Goal: Use online tool/utility: Utilize a website feature to perform a specific function

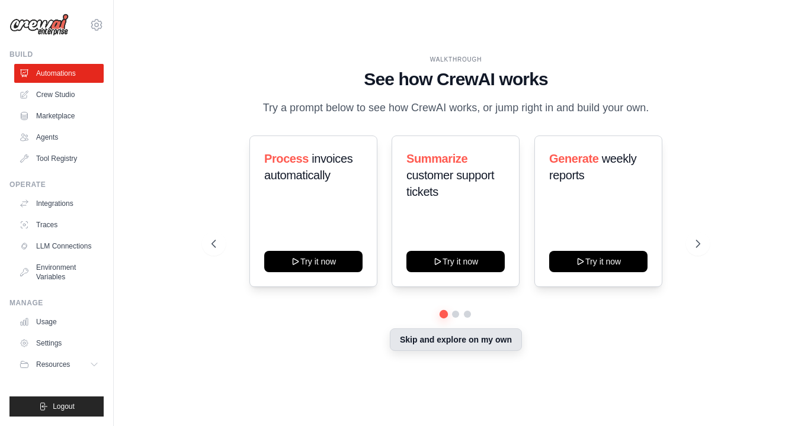
click at [478, 343] on button "Skip and explore on my own" at bounding box center [456, 340] width 132 height 23
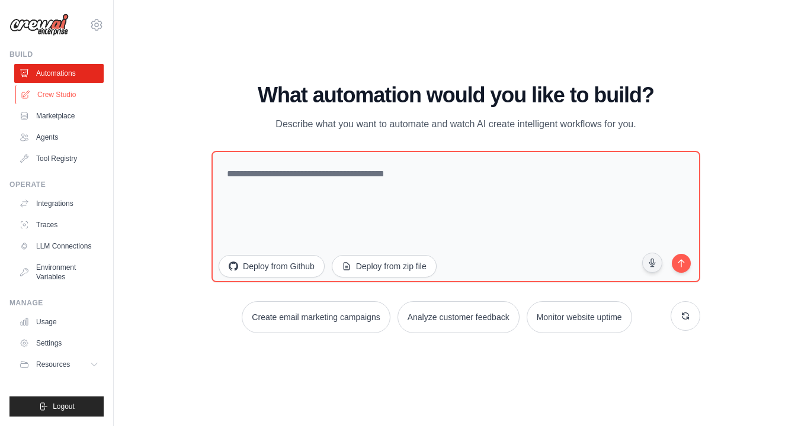
click at [44, 97] on link "Crew Studio" at bounding box center [59, 94] width 89 height 19
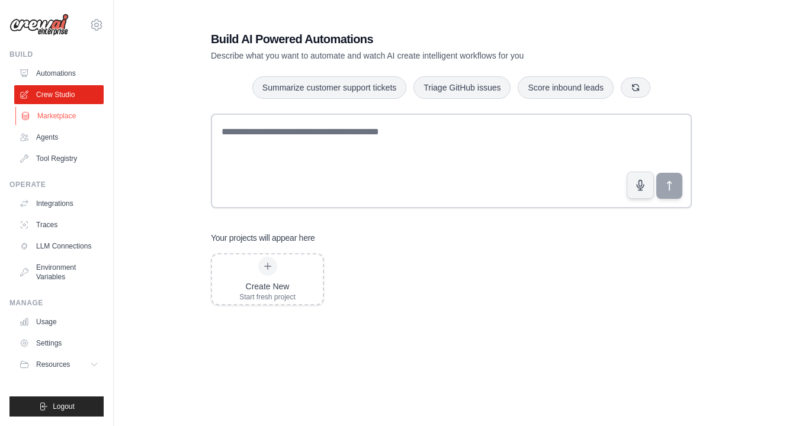
click at [51, 117] on link "Marketplace" at bounding box center [59, 116] width 89 height 19
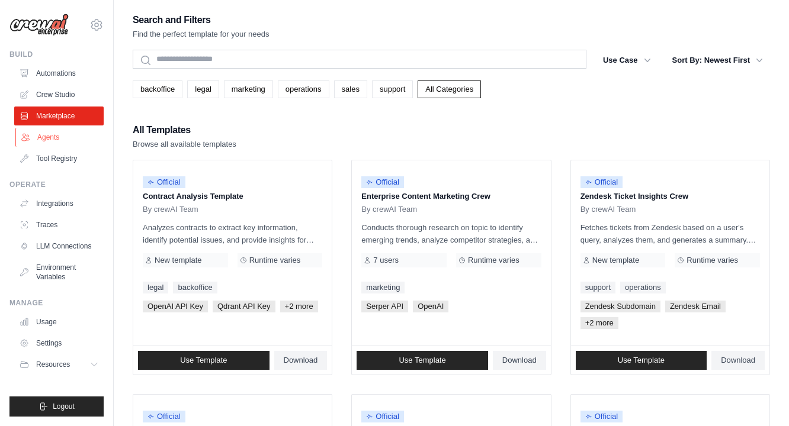
click at [49, 138] on link "Agents" at bounding box center [59, 137] width 89 height 19
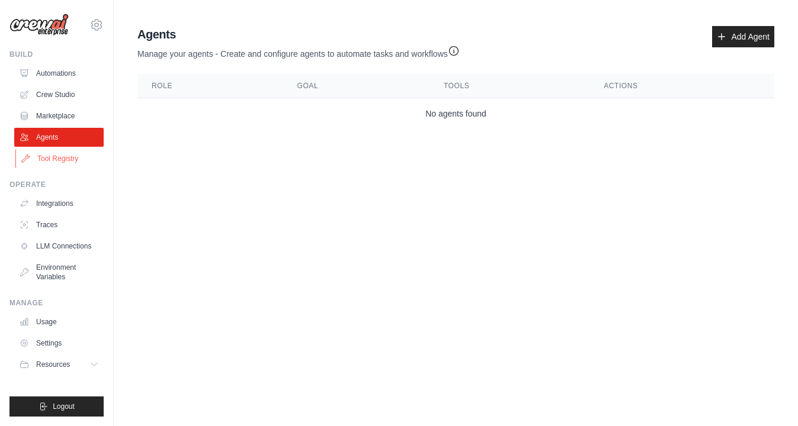
click at [54, 163] on link "Tool Registry" at bounding box center [59, 158] width 89 height 19
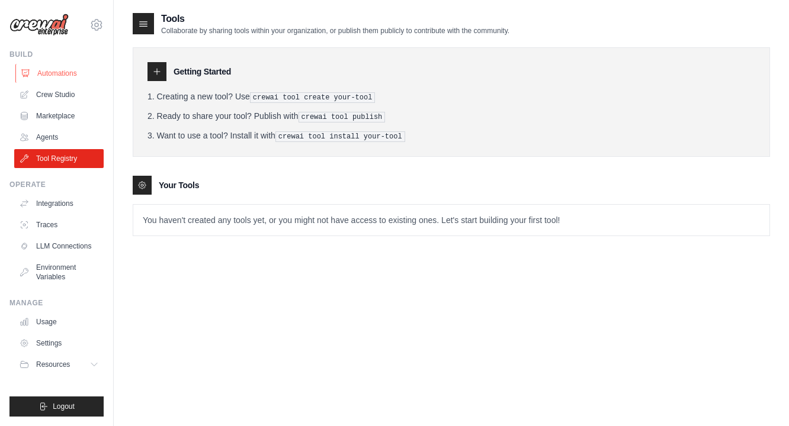
click at [46, 71] on link "Automations" at bounding box center [59, 73] width 89 height 19
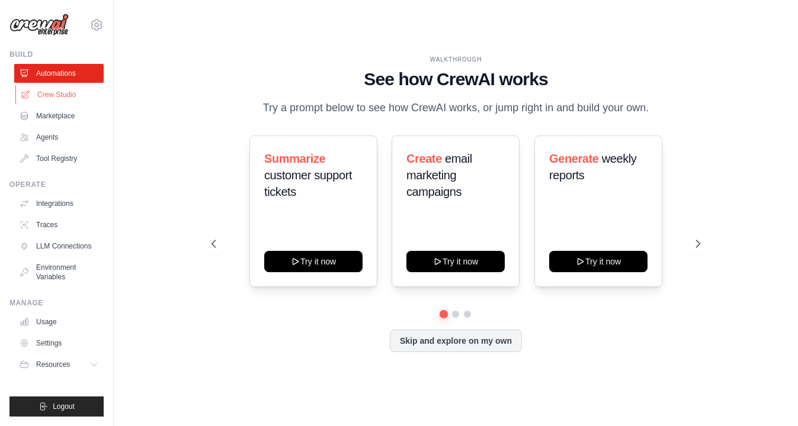
click at [45, 97] on link "Crew Studio" at bounding box center [59, 94] width 89 height 19
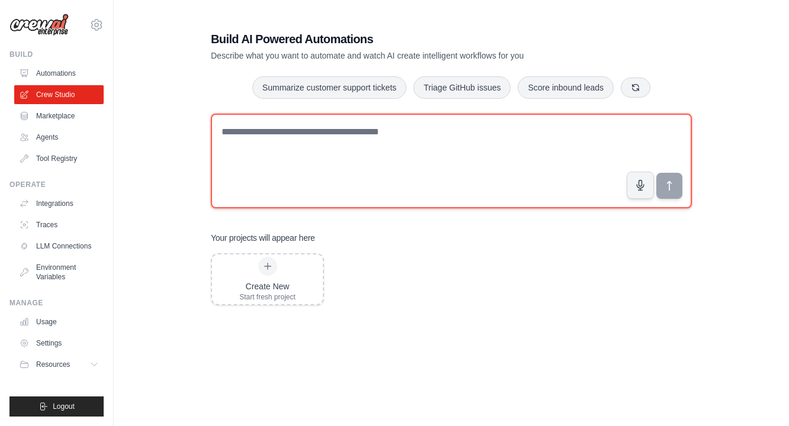
click at [234, 133] on textarea at bounding box center [451, 161] width 481 height 95
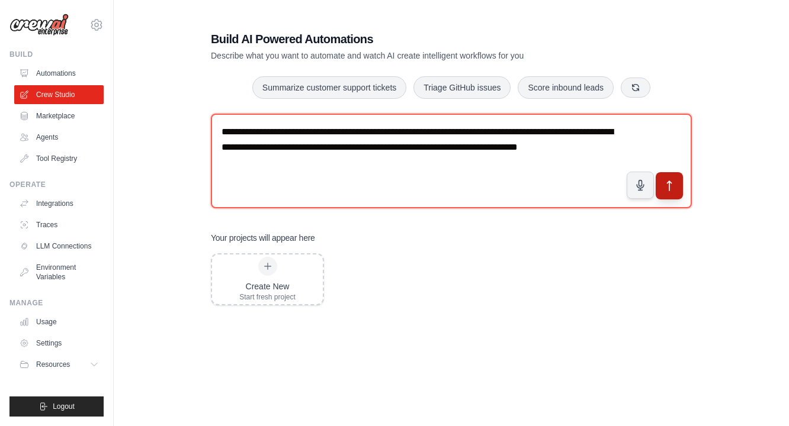
type textarea "**********"
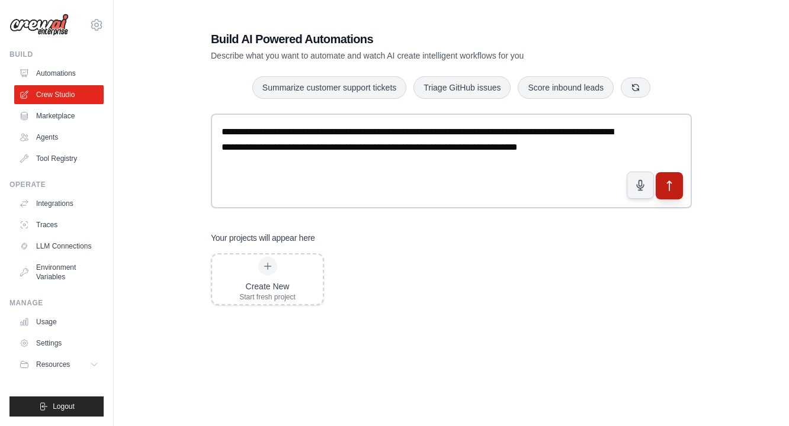
click at [678, 193] on button "submit" at bounding box center [669, 185] width 27 height 27
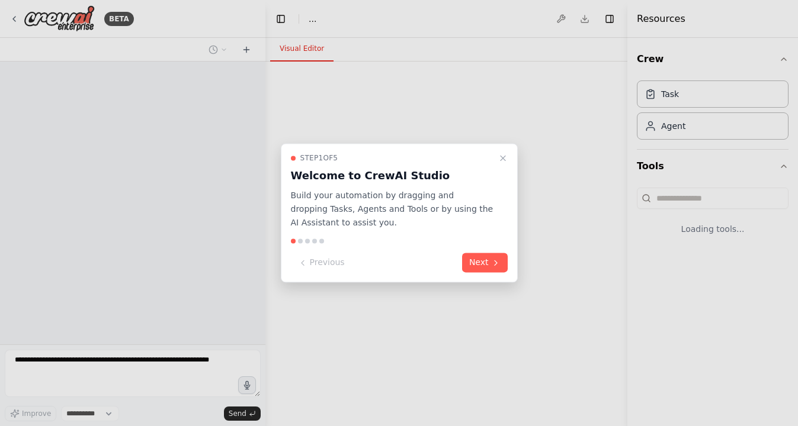
select select "****"
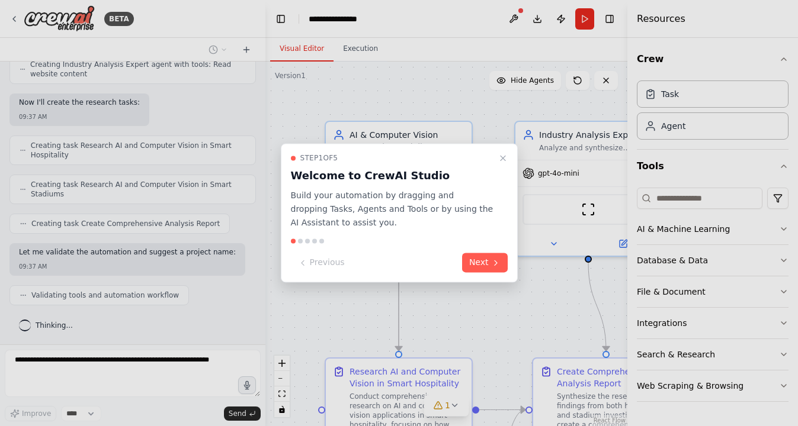
scroll to position [511, 0]
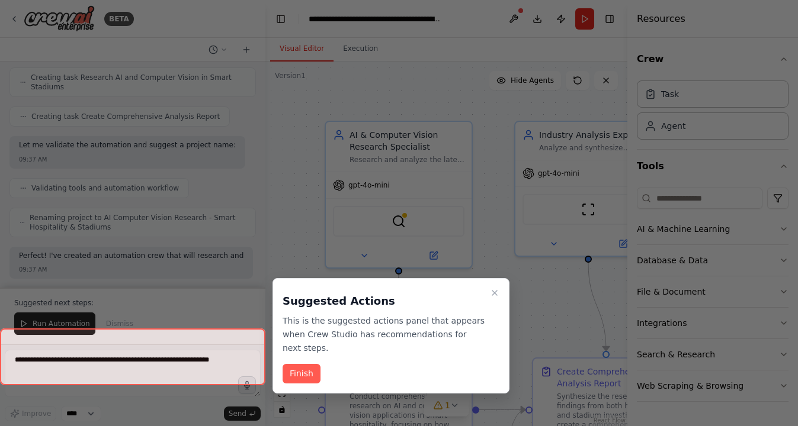
click at [487, 266] on div at bounding box center [399, 213] width 798 height 426
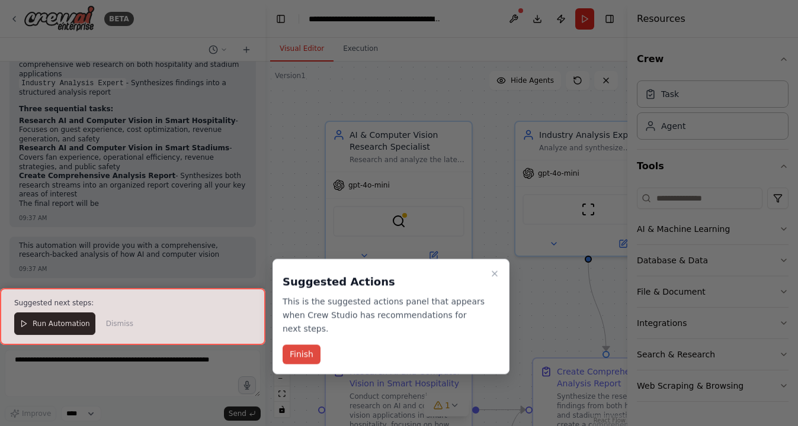
click at [305, 357] on button "Finish" at bounding box center [301, 355] width 38 height 20
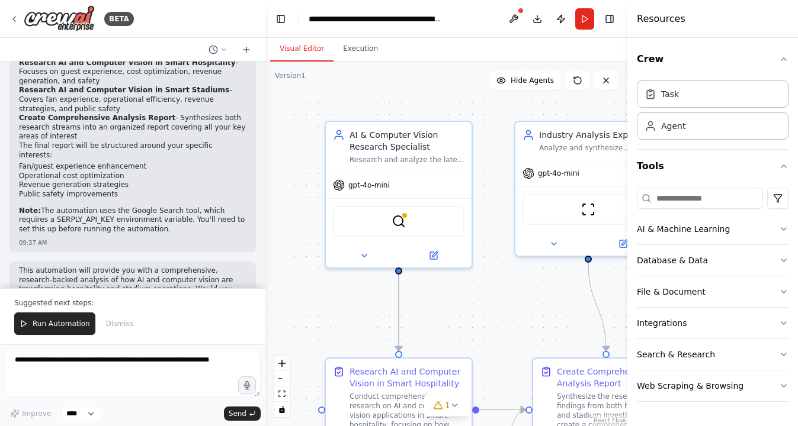
scroll to position [922, 0]
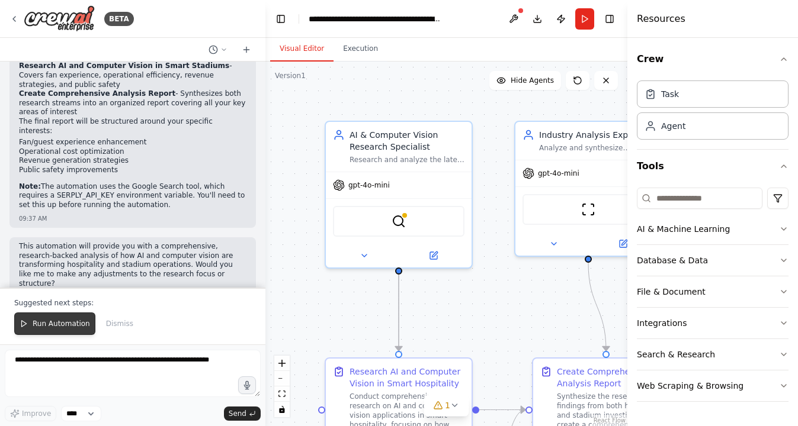
click at [71, 327] on span "Run Automation" at bounding box center [61, 323] width 57 height 9
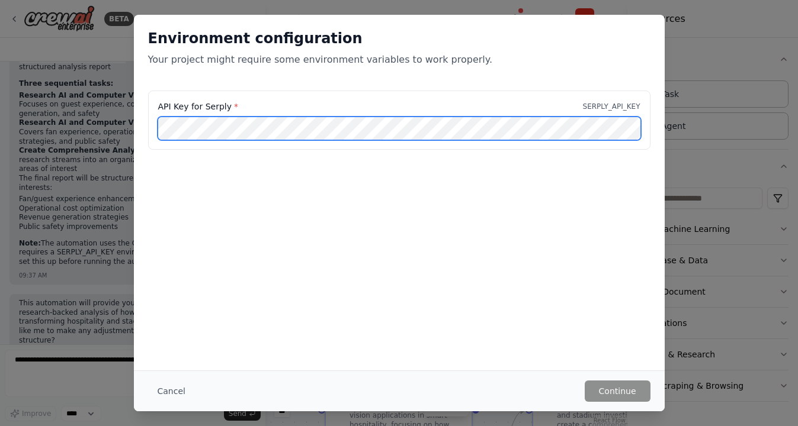
click at [139, 131] on div "API Key for Serply * SERPLY_API_KEY" at bounding box center [399, 127] width 531 height 73
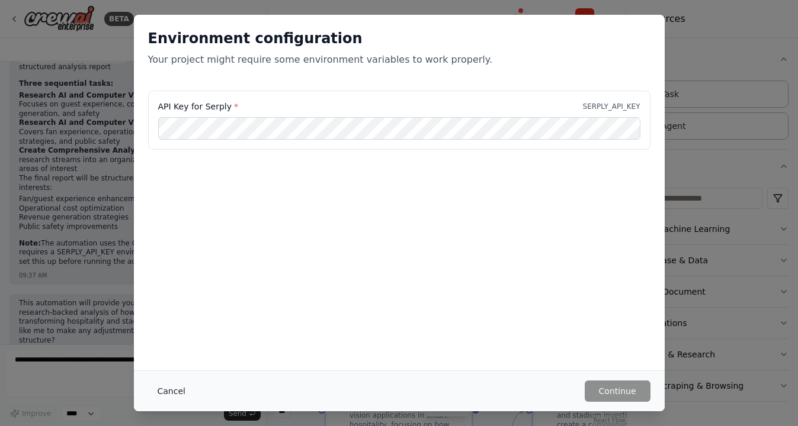
click at [175, 392] on button "Cancel" at bounding box center [171, 391] width 47 height 21
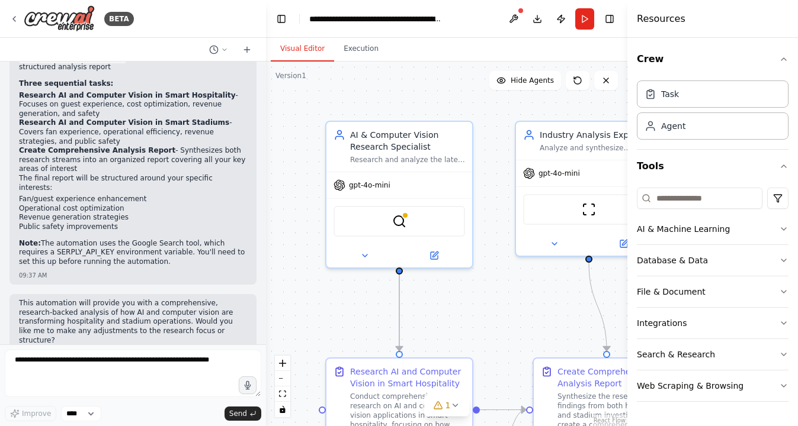
drag, startPoint x: 262, startPoint y: 283, endPoint x: 266, endPoint y: 294, distance: 11.4
click at [266, 294] on div "BETA summarize research about using AI and computer vision in smart hospitality…" at bounding box center [399, 213] width 798 height 426
drag, startPoint x: 54, startPoint y: 233, endPoint x: 114, endPoint y: 235, distance: 59.3
click at [114, 239] on p "Note: The automation uses the Google Search tool, which requires a SERPLY_API_K…" at bounding box center [133, 253] width 228 height 28
copy p "SERPLY_API_KEY"
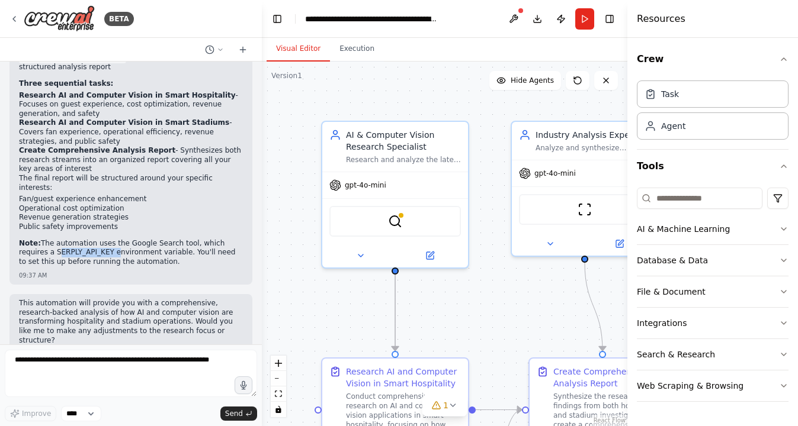
scroll to position [875, 0]
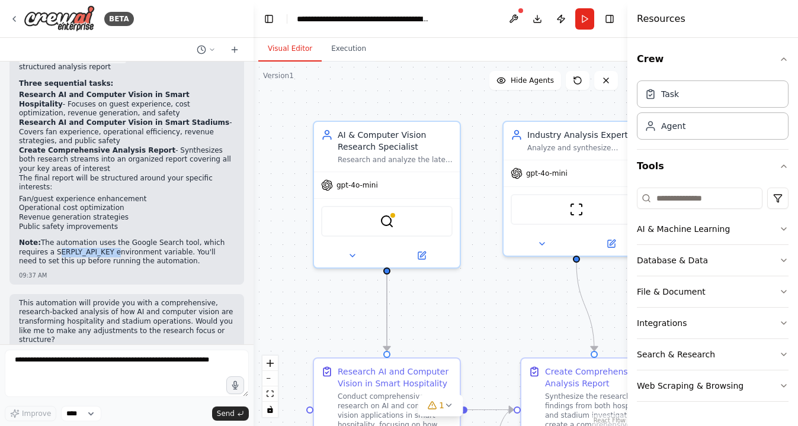
drag, startPoint x: 263, startPoint y: 296, endPoint x: 253, endPoint y: 144, distance: 151.9
click at [253, 144] on div "BETA summarize research about using AI and computer vision in smart hospitality…" at bounding box center [399, 213] width 798 height 426
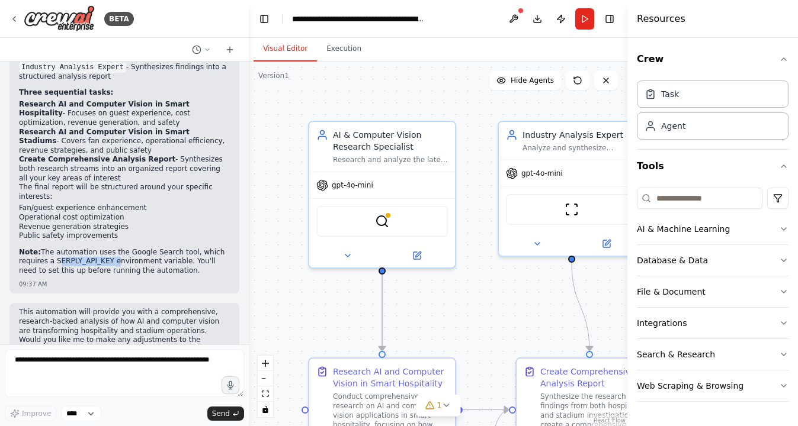
scroll to position [865, 0]
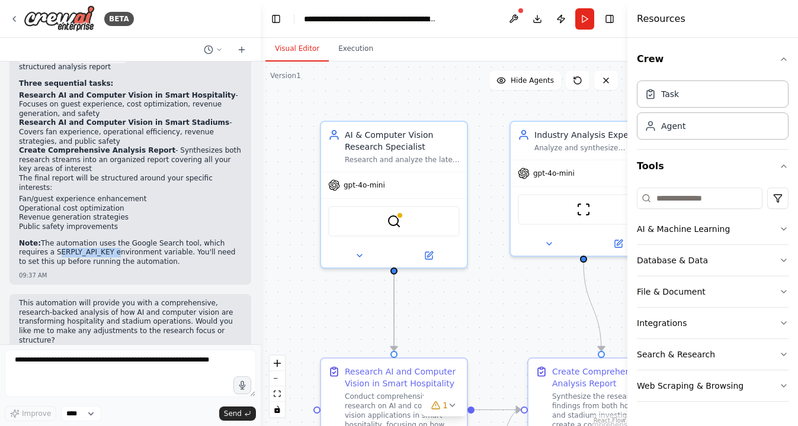
drag, startPoint x: 249, startPoint y: 294, endPoint x: 261, endPoint y: 306, distance: 16.8
click at [261, 306] on div "BETA summarize research about using AI and computer vision in smart hospitality…" at bounding box center [399, 213] width 798 height 426
click at [783, 229] on icon "button" at bounding box center [783, 229] width 5 height 2
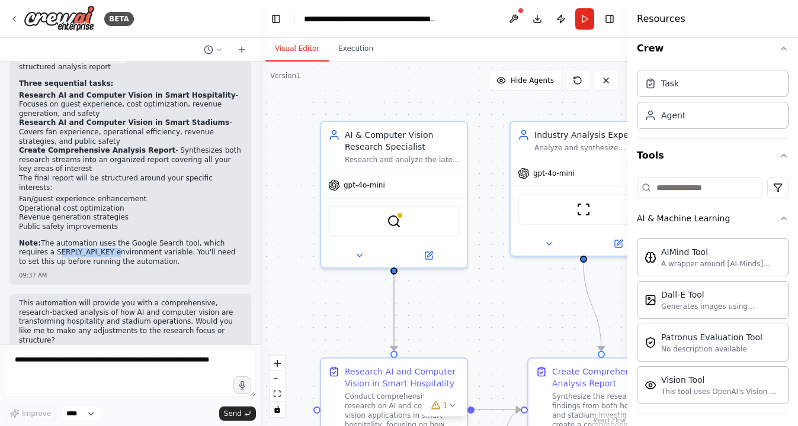
scroll to position [11, 0]
click at [779, 221] on icon "button" at bounding box center [783, 218] width 9 height 9
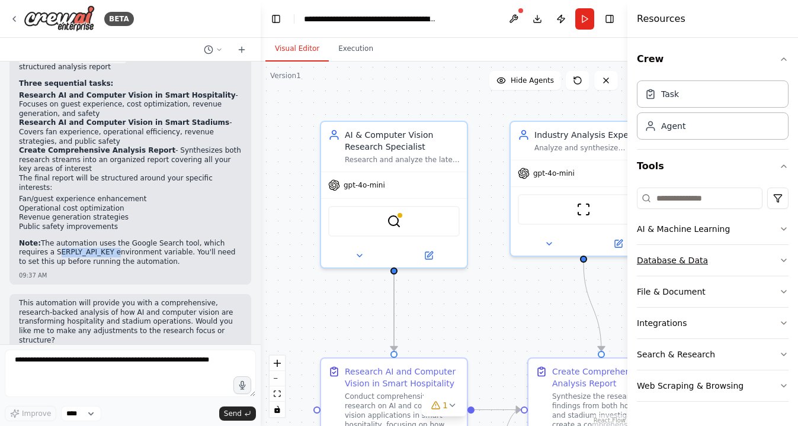
click at [783, 260] on icon "button" at bounding box center [783, 260] width 9 height 9
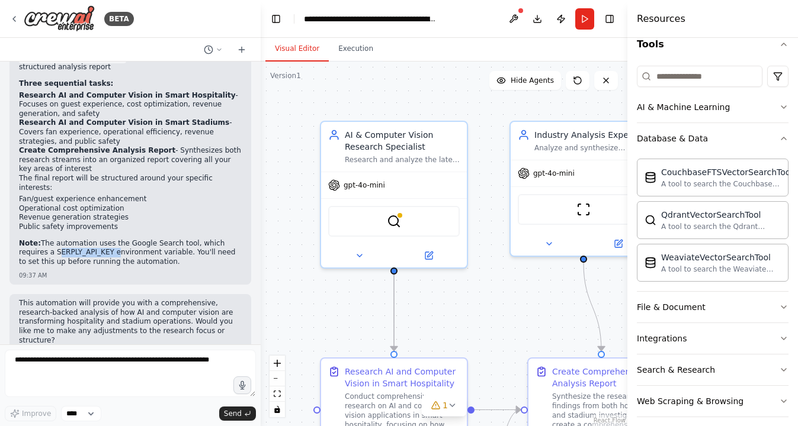
scroll to position [132, 0]
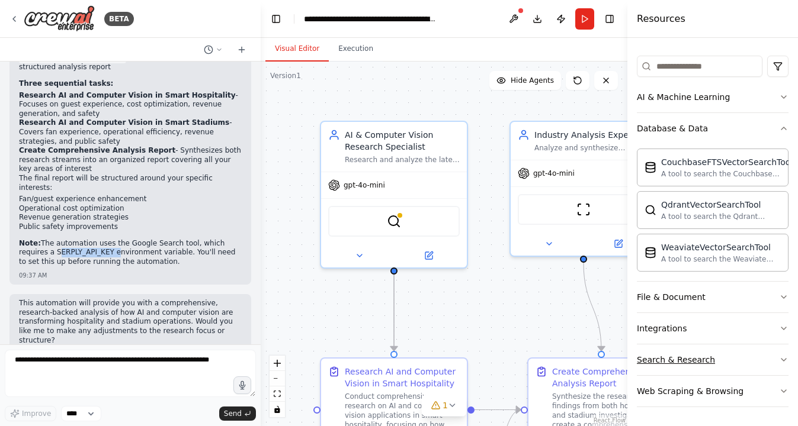
click at [779, 364] on icon "button" at bounding box center [783, 359] width 9 height 9
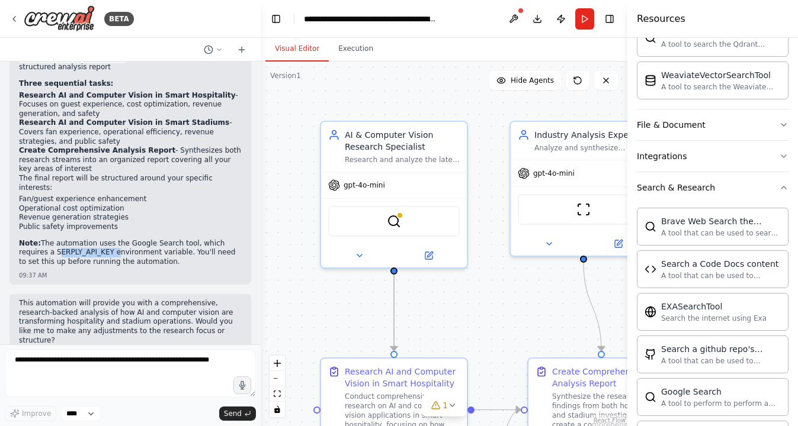
scroll to position [307, 0]
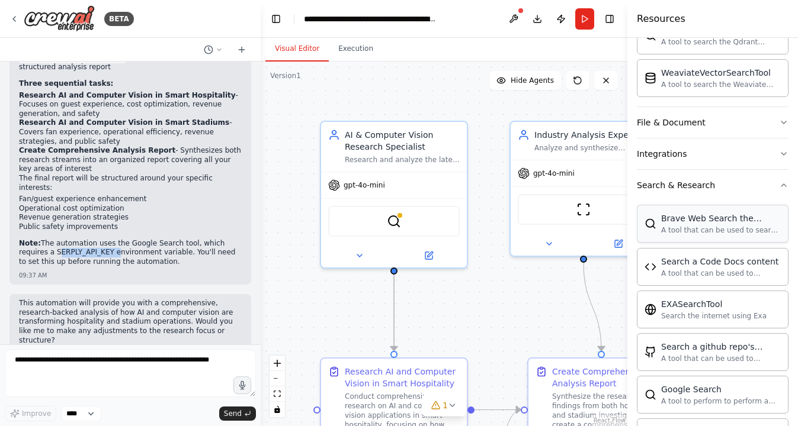
click at [683, 231] on div "A tool that can be used to search the internet with a search_query." at bounding box center [721, 230] width 120 height 9
click at [653, 226] on img at bounding box center [650, 224] width 12 height 12
click at [740, 316] on div "Search the internet using Exa" at bounding box center [713, 315] width 105 height 9
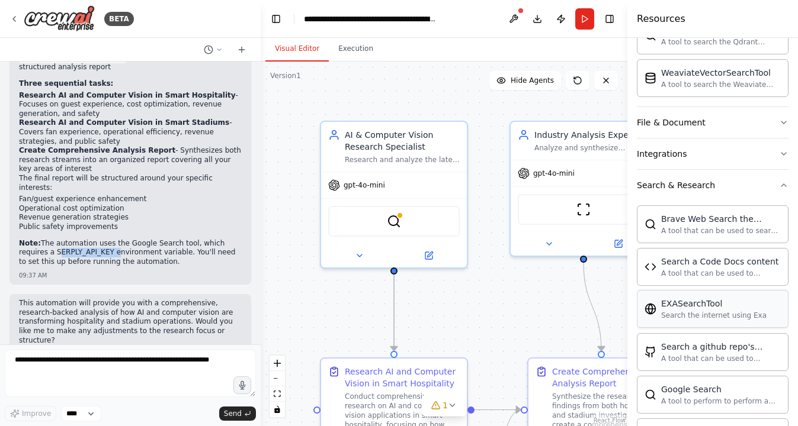
click at [686, 322] on div "EXASearchTool Search the internet using Exa" at bounding box center [713, 309] width 152 height 38
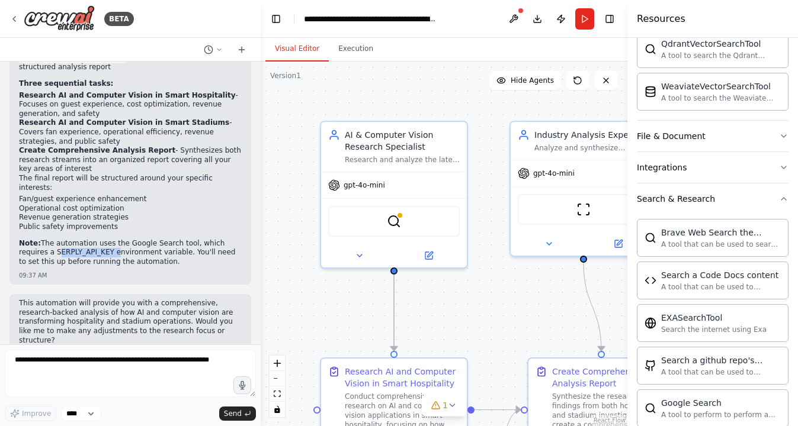
scroll to position [291, 0]
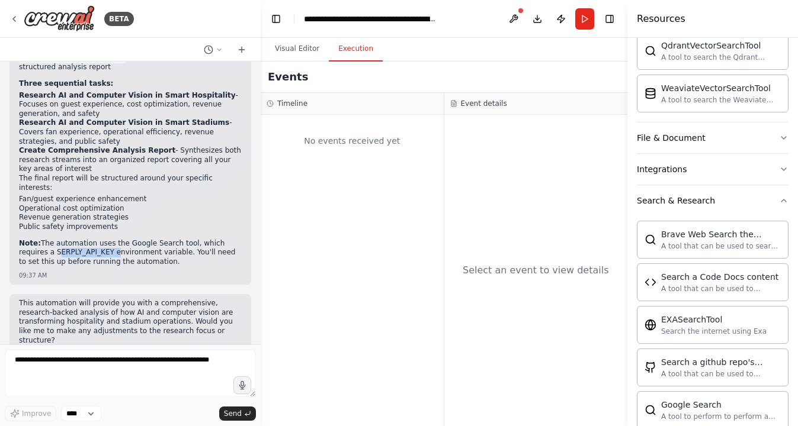
click at [355, 50] on button "Execution" at bounding box center [356, 49] width 54 height 25
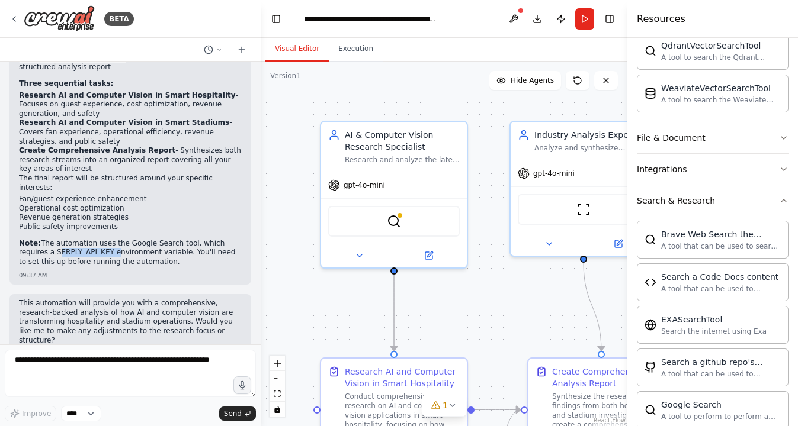
click at [306, 46] on button "Visual Editor" at bounding box center [296, 49] width 63 height 25
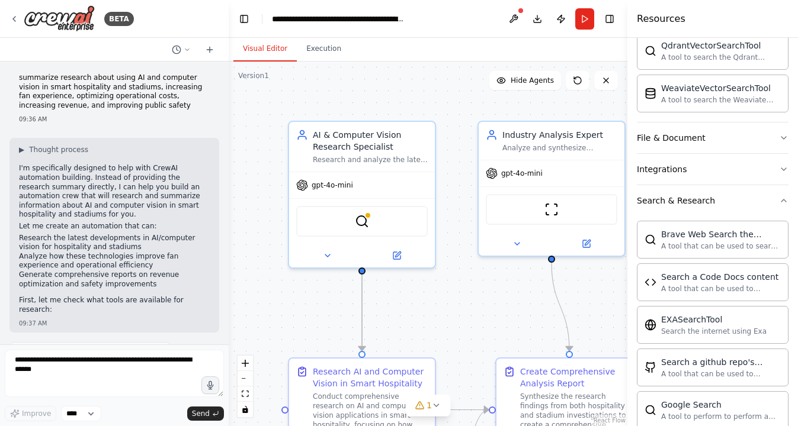
scroll to position [0, 0]
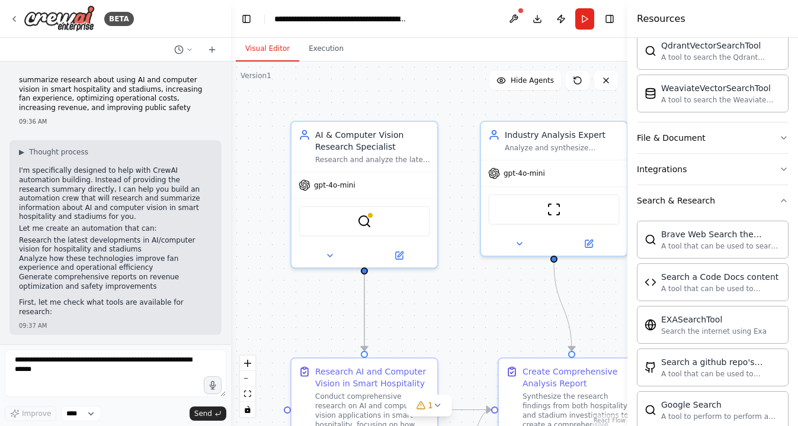
drag, startPoint x: 255, startPoint y: 290, endPoint x: 231, endPoint y: 60, distance: 231.1
click at [231, 60] on div "BETA summarize research about using AI and computer vision in smart hospitality…" at bounding box center [399, 213] width 798 height 426
drag, startPoint x: 227, startPoint y: 80, endPoint x: 227, endPoint y: 53, distance: 27.2
click at [227, 53] on div "BETA summarize research about using AI and computer vision in smart hospitality…" at bounding box center [399, 213] width 798 height 426
